Goal: Find contact information: Find contact information

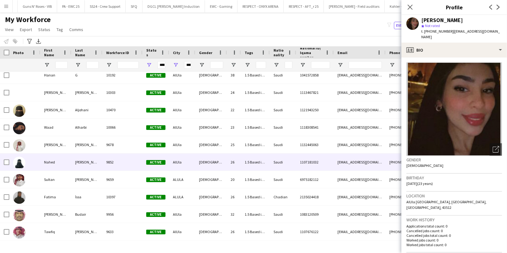
scroll to position [2437, 0]
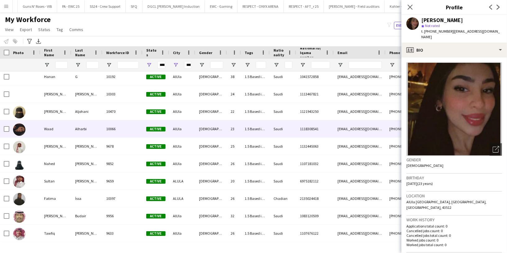
click at [134, 131] on div "10066" at bounding box center [122, 128] width 40 height 17
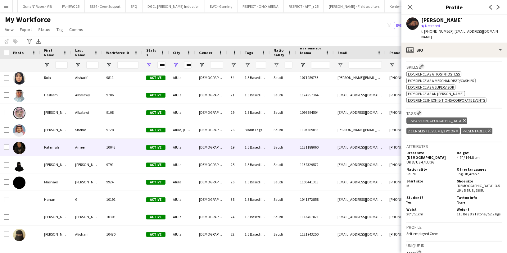
scroll to position [0, 0]
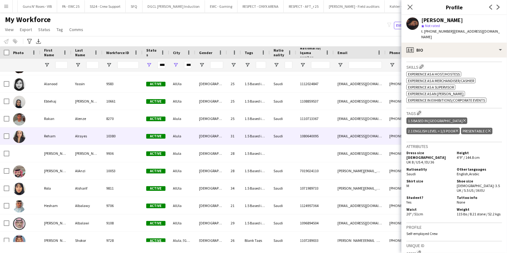
click at [110, 137] on div "10380" at bounding box center [122, 135] width 40 height 17
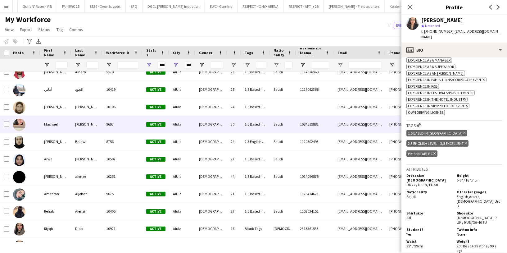
click at [188, 128] on div "Alula" at bounding box center [182, 123] width 26 height 17
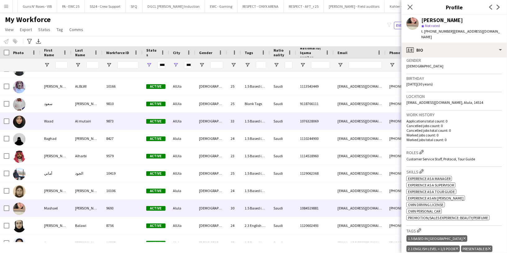
click at [205, 120] on div "Female" at bounding box center [211, 120] width 32 height 17
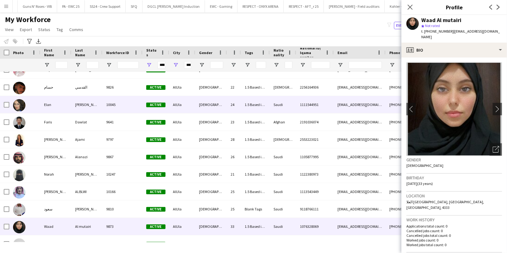
click at [200, 106] on div "Female" at bounding box center [211, 104] width 32 height 17
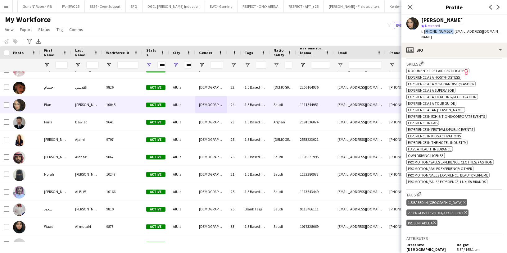
drag, startPoint x: 448, startPoint y: 30, endPoint x: 425, endPoint y: 29, distance: 23.3
click at [425, 29] on span "t. +966537365169" at bounding box center [437, 31] width 32 height 5
copy span "+966537365169"
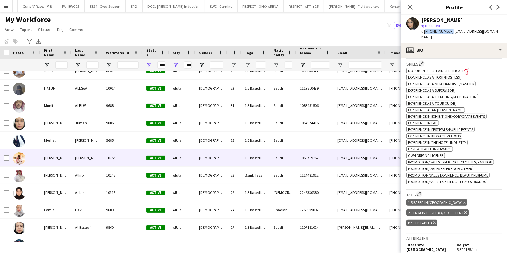
scroll to position [1471, 0]
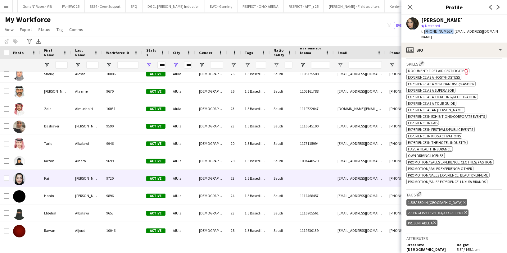
click at [91, 174] on div "Al-enzi" at bounding box center [86, 177] width 31 height 17
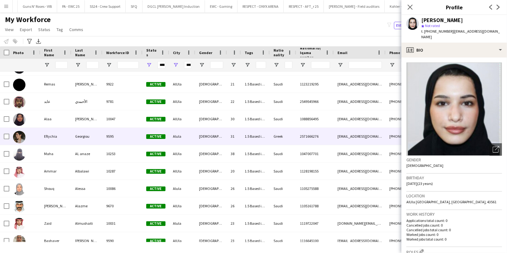
click at [82, 137] on div "Georgiou" at bounding box center [86, 136] width 31 height 17
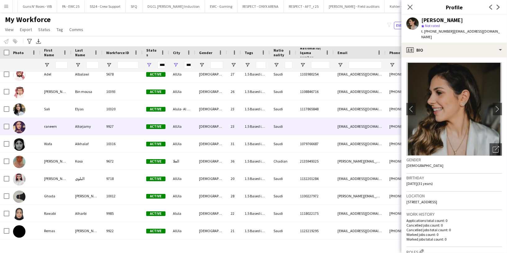
click at [88, 129] on div "Altorjamy" at bounding box center [86, 126] width 31 height 17
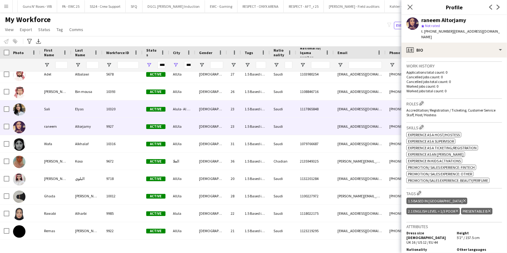
click at [85, 111] on div "Elyas" at bounding box center [86, 108] width 31 height 17
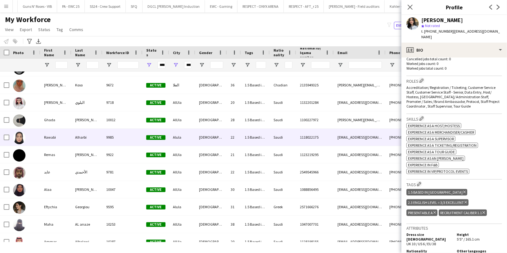
click at [89, 139] on div "Alharbi" at bounding box center [86, 136] width 31 height 17
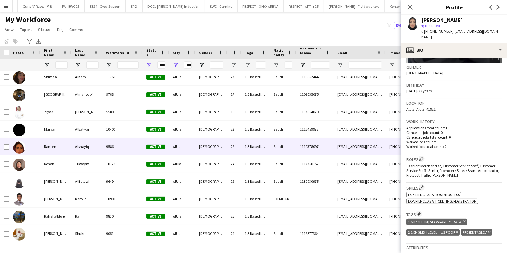
click at [87, 147] on div "Alshayiq" at bounding box center [86, 146] width 31 height 17
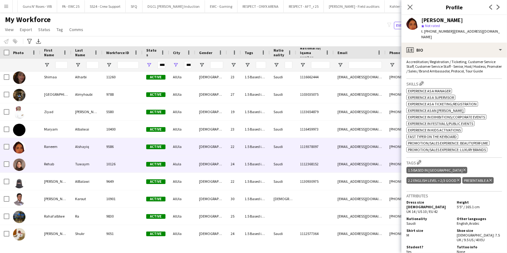
click at [94, 167] on div "Tuwaym" at bounding box center [86, 163] width 31 height 17
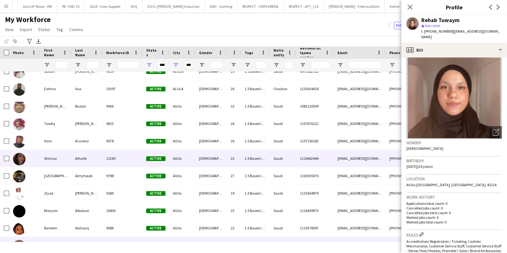
click at [107, 160] on div "11260" at bounding box center [122, 158] width 40 height 17
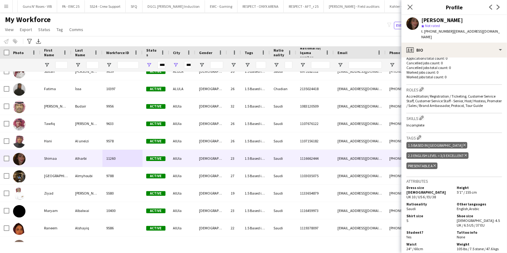
drag, startPoint x: 450, startPoint y: 31, endPoint x: 424, endPoint y: 32, distance: 26.1
click at [424, 32] on span "t. +9660548508438" at bounding box center [437, 31] width 32 height 5
copy span "+9660548508438"
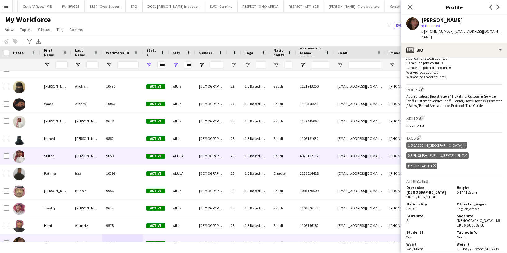
scroll to position [2443, 0]
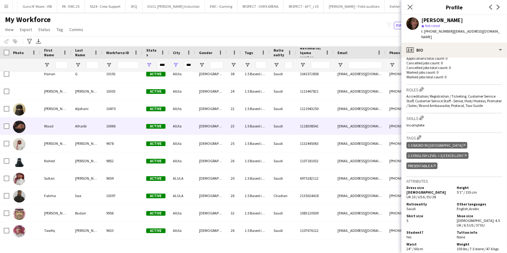
click at [112, 125] on div "10066" at bounding box center [122, 125] width 40 height 17
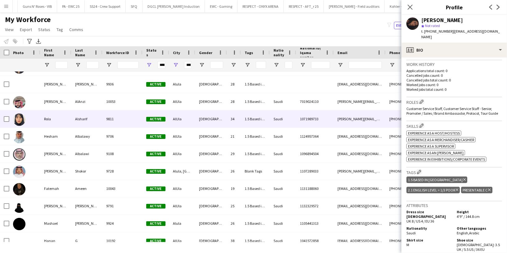
click at [104, 122] on div "9811" at bounding box center [122, 118] width 40 height 17
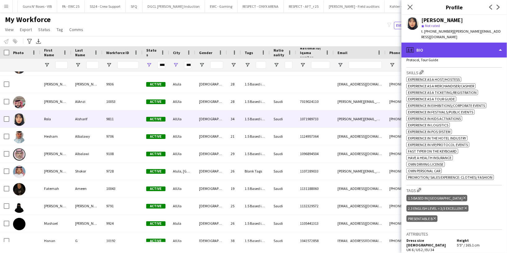
click at [459, 44] on div "profile Bio" at bounding box center [454, 50] width 106 height 15
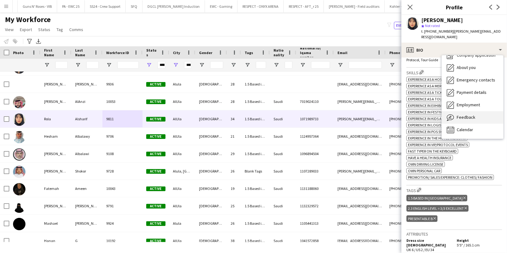
click at [469, 114] on div "Feedback Feedback" at bounding box center [472, 117] width 61 height 12
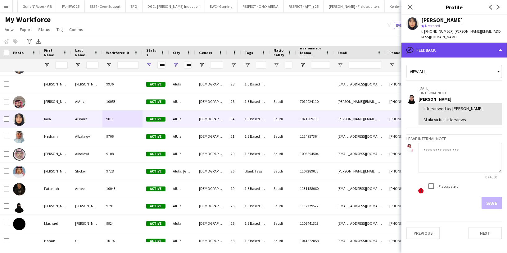
click at [461, 46] on div "bubble-pencil Feedback" at bounding box center [454, 50] width 106 height 15
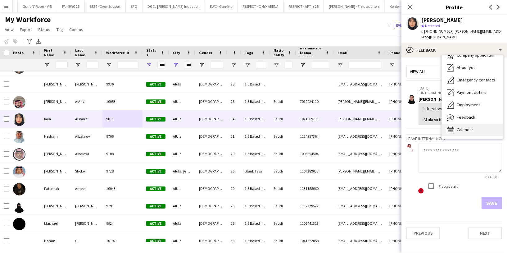
click at [469, 127] on span "Calendar" at bounding box center [465, 130] width 16 height 6
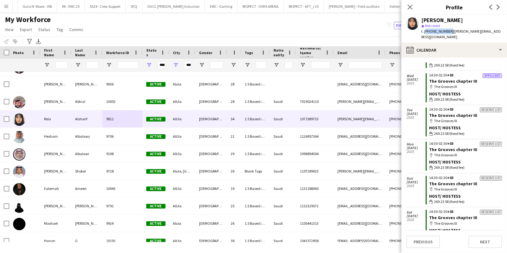
drag, startPoint x: 448, startPoint y: 30, endPoint x: 425, endPoint y: 31, distance: 23.6
click at [425, 31] on span "t. +966503100928" at bounding box center [437, 31] width 32 height 5
copy span "+966503100928"
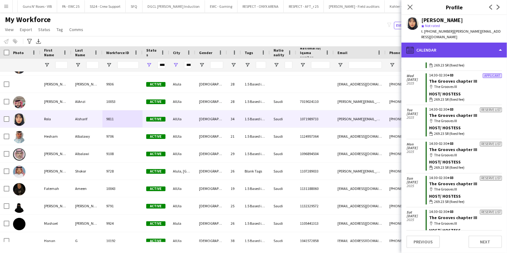
click at [432, 48] on div "calendar-full Calendar" at bounding box center [454, 50] width 106 height 15
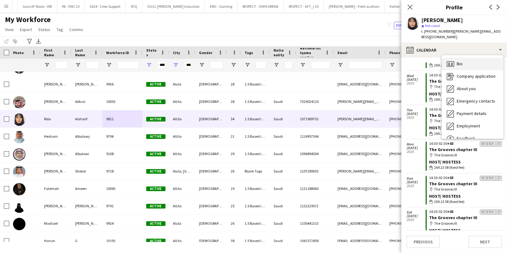
click at [458, 61] on span "Bio" at bounding box center [460, 64] width 6 height 6
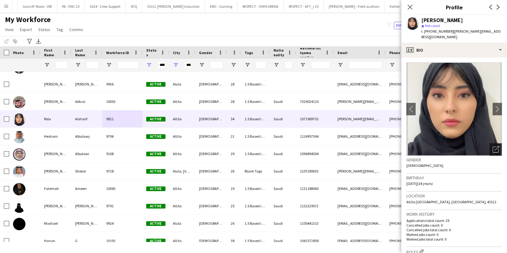
click at [490, 148] on div "Open photos pop-in" at bounding box center [495, 149] width 12 height 12
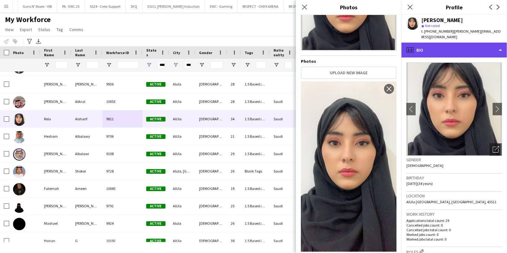
click at [443, 46] on div "profile Bio" at bounding box center [454, 50] width 106 height 15
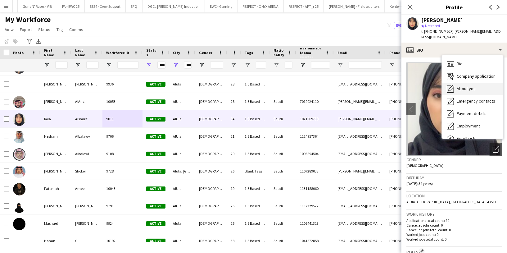
click at [467, 86] on span "About you" at bounding box center [466, 89] width 19 height 6
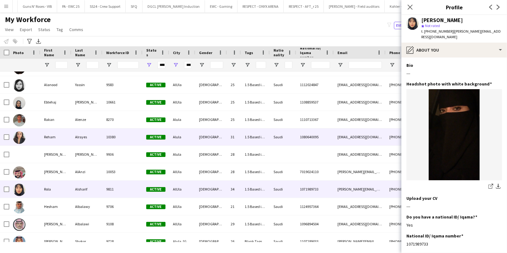
click at [67, 140] on div "Reham" at bounding box center [55, 136] width 31 height 17
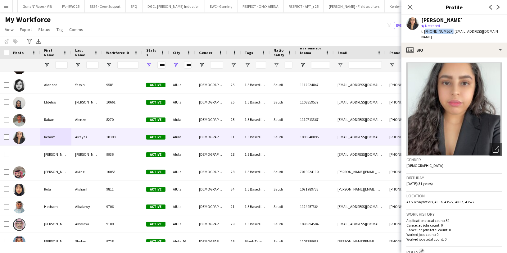
drag, startPoint x: 448, startPoint y: 29, endPoint x: 424, endPoint y: 30, distance: 23.9
click at [424, 30] on span "t. +966504960231" at bounding box center [437, 31] width 32 height 5
copy span "+966504960231"
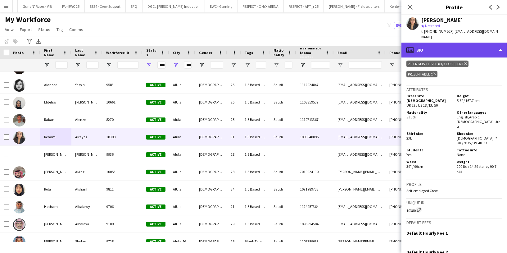
click at [458, 44] on div "profile Bio" at bounding box center [454, 50] width 106 height 15
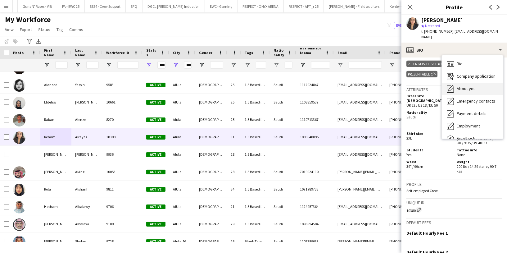
click at [476, 83] on div "About you About you" at bounding box center [472, 89] width 61 height 12
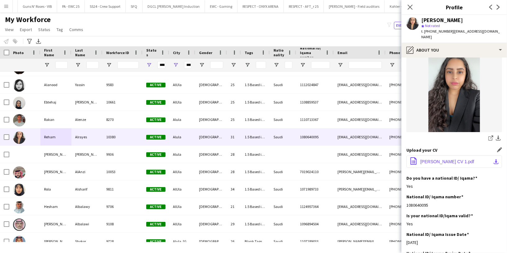
click at [440, 159] on span "Reham Alrayes CV 1.pdf" at bounding box center [447, 161] width 54 height 5
drag, startPoint x: 448, startPoint y: 30, endPoint x: 424, endPoint y: 30, distance: 23.6
click at [424, 30] on span "t. +966504960231" at bounding box center [437, 31] width 32 height 5
copy span "+966504960231"
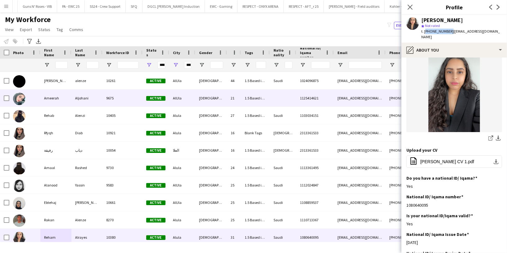
scroll to position [2096, 0]
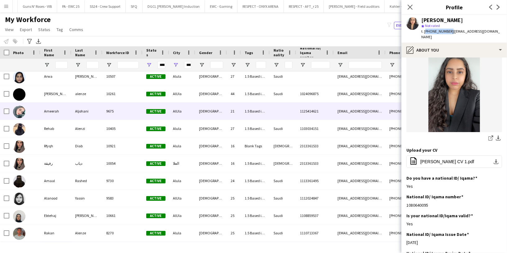
click at [131, 115] on div "9675" at bounding box center [122, 110] width 40 height 17
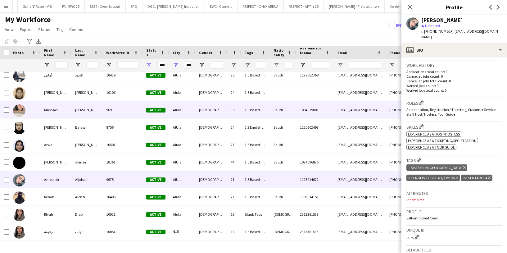
scroll to position [2008, 0]
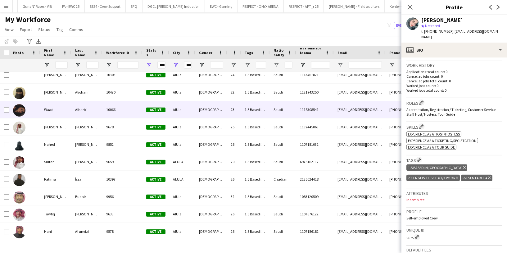
click at [92, 107] on div "Alharbi" at bounding box center [86, 109] width 31 height 17
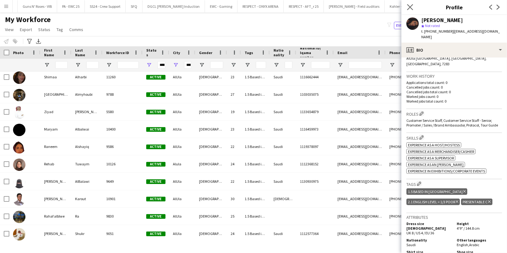
click at [409, 10] on icon "Close pop-in" at bounding box center [410, 7] width 6 height 6
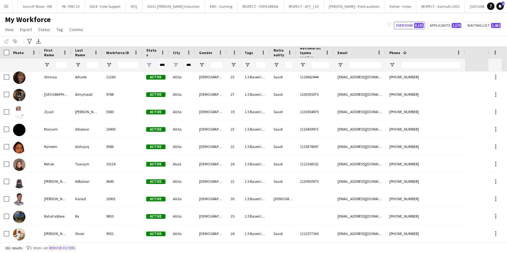
click at [61, 248] on button "Remove filters" at bounding box center [62, 247] width 28 height 7
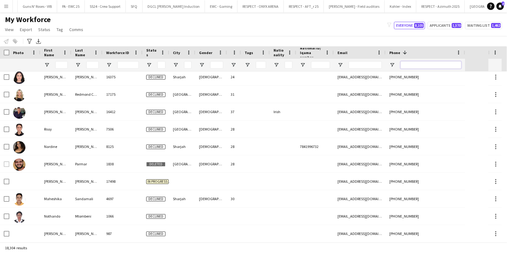
click at [435, 66] on input "Phone Filter Input" at bounding box center [430, 64] width 61 height 7
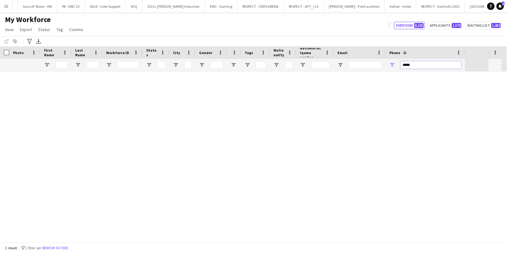
scroll to position [0, 0]
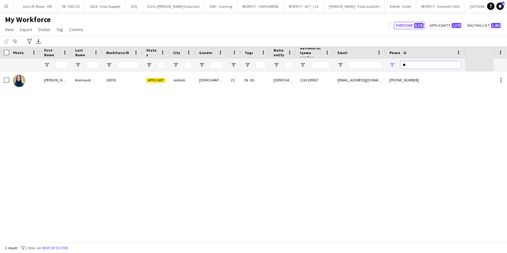
type input "*"
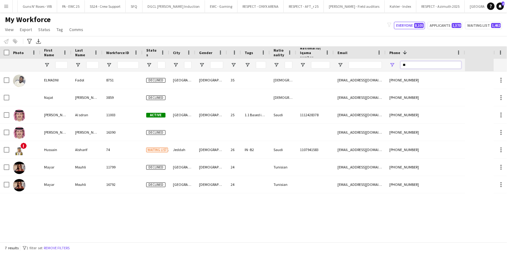
type input "*"
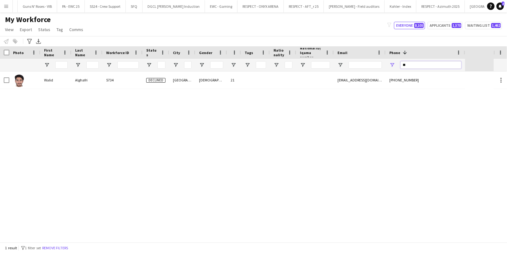
type input "*"
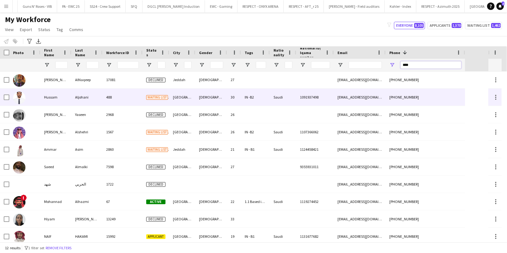
scroll to position [23, 0]
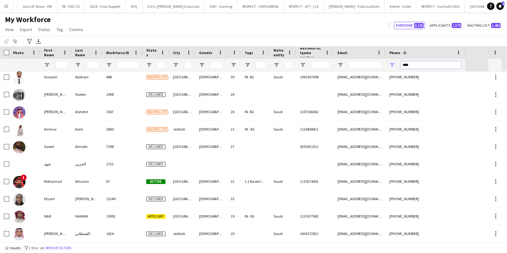
click at [426, 63] on input "****" at bounding box center [430, 64] width 61 height 7
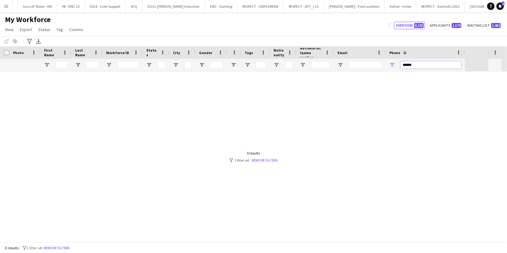
scroll to position [0, 0]
type input "*"
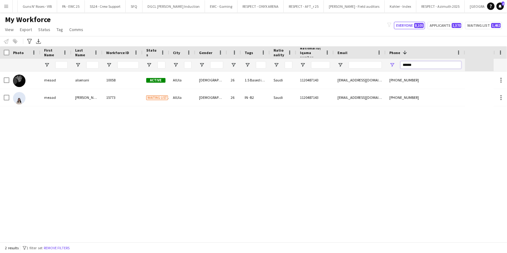
click at [424, 66] on input "******" at bounding box center [430, 64] width 61 height 7
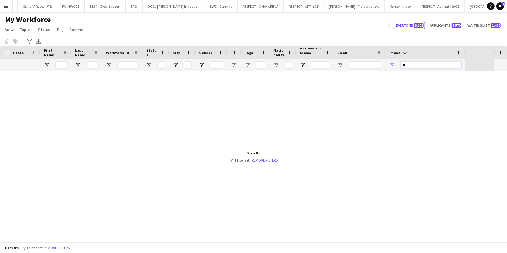
type input "*"
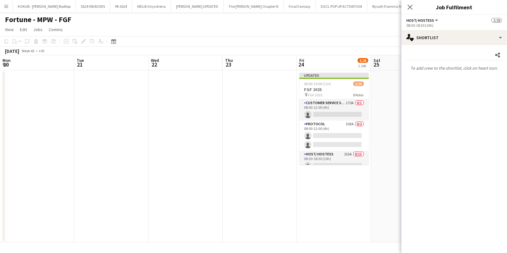
scroll to position [0, 220]
